Goal: Transaction & Acquisition: Purchase product/service

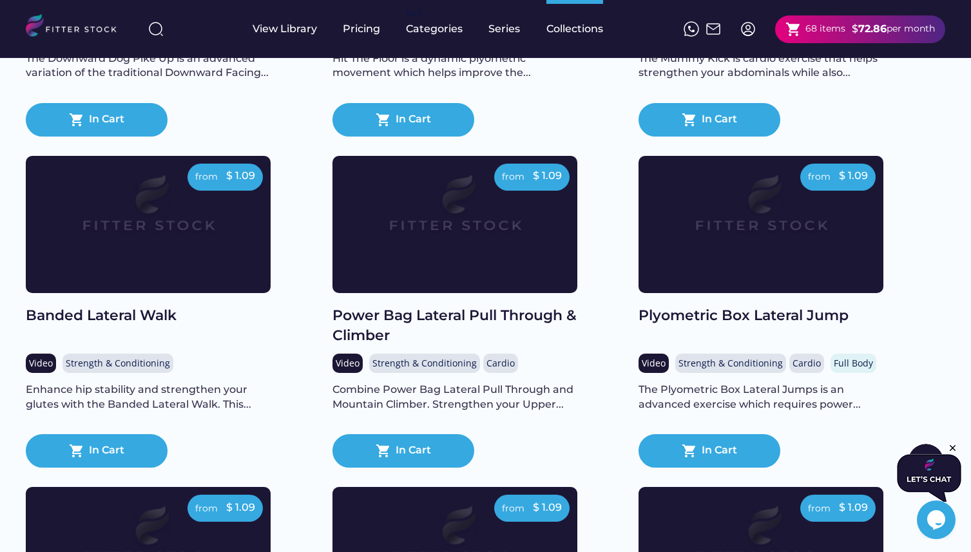
scroll to position [2119, 0]
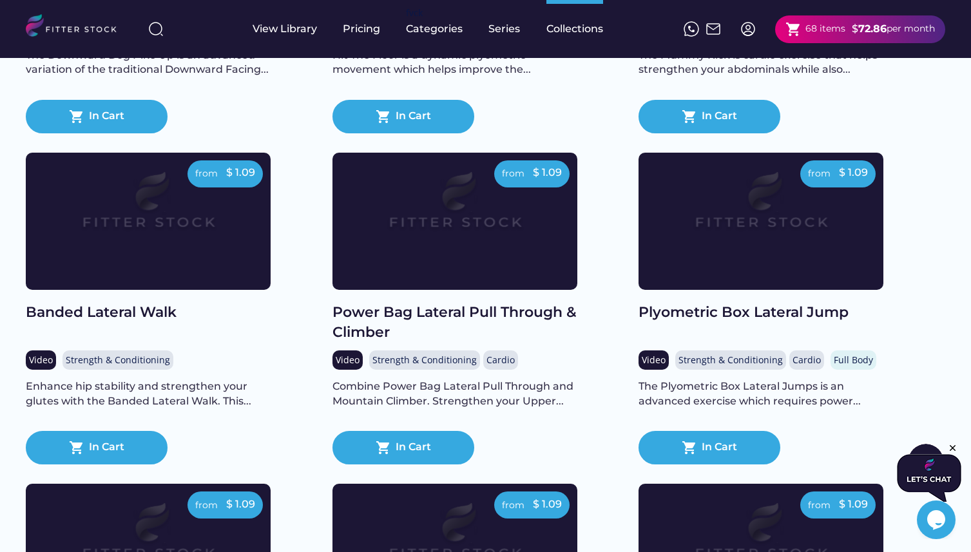
click at [859, 28] on strong "72.86" at bounding box center [872, 29] width 28 height 12
click at [860, 28] on strong "72.86" at bounding box center [872, 29] width 28 height 12
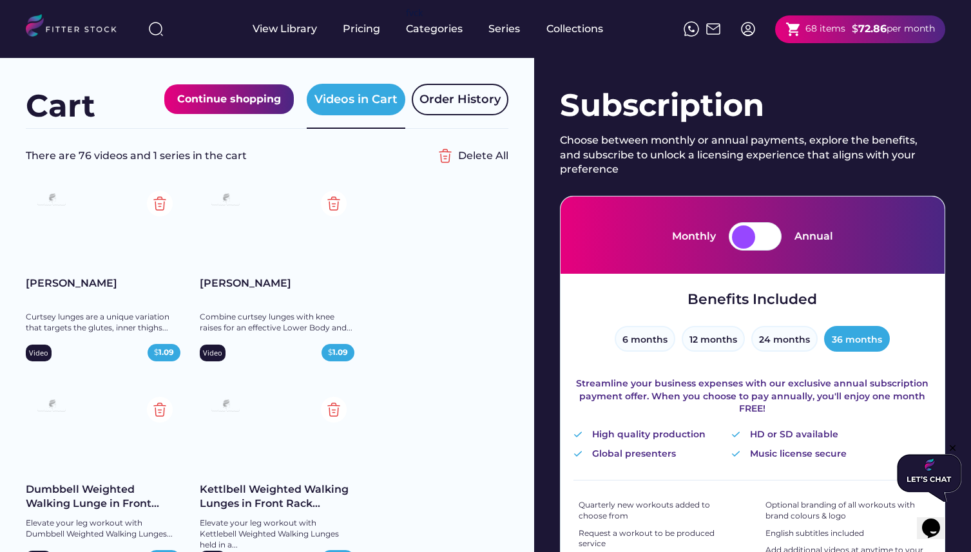
drag, startPoint x: 415, startPoint y: 278, endPoint x: 385, endPoint y: 271, distance: 31.7
click at [295, 321] on div "Combine curtsey lunges with knee raises for an effective Lower Body and..." at bounding box center [277, 323] width 155 height 22
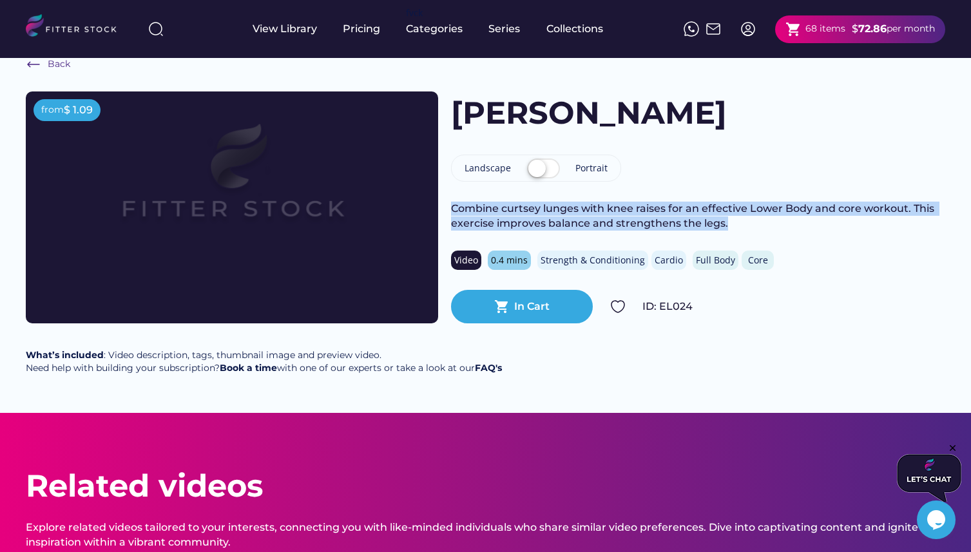
drag, startPoint x: 453, startPoint y: 207, endPoint x: 745, endPoint y: 232, distance: 292.2
click at [746, 227] on div "Combine curtsey lunges with knee raises for an effective Lower Body and core wo…" at bounding box center [698, 216] width 494 height 29
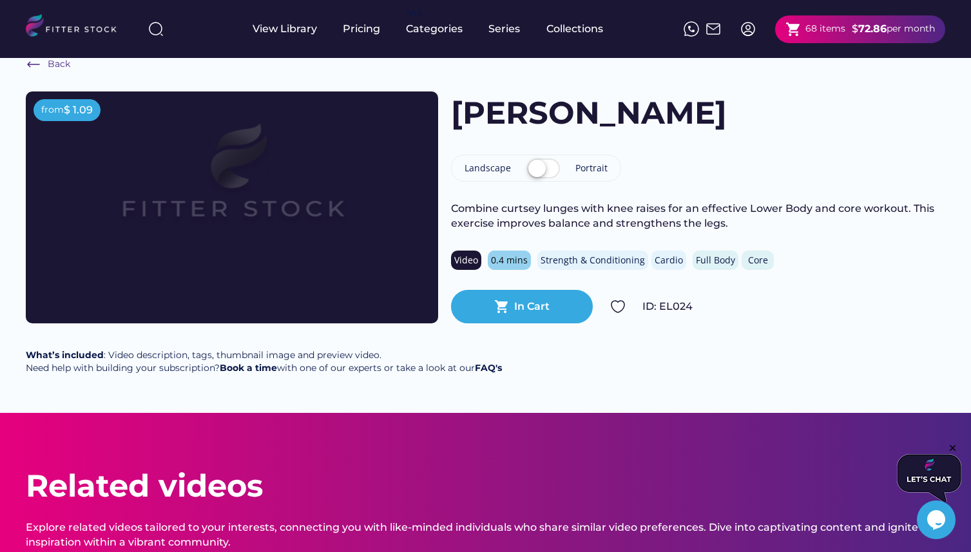
drag, startPoint x: 506, startPoint y: 224, endPoint x: 531, endPoint y: 253, distance: 38.8
click at [506, 224] on div "Combine curtsey lunges with knee raises for an effective Lower Body and core wo…" at bounding box center [698, 216] width 494 height 29
